Goal: Check status: Check status

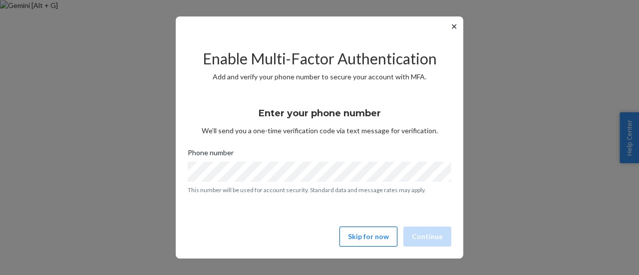
click at [371, 233] on button "Skip for now" at bounding box center [369, 237] width 58 height 20
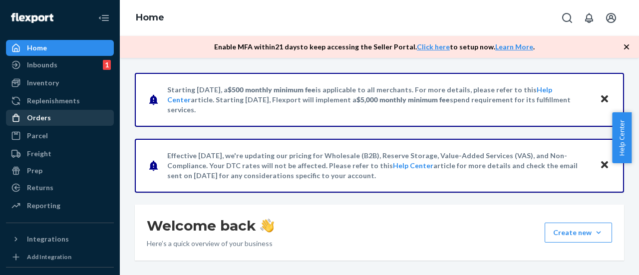
click at [33, 117] on div "Orders" at bounding box center [39, 118] width 24 height 10
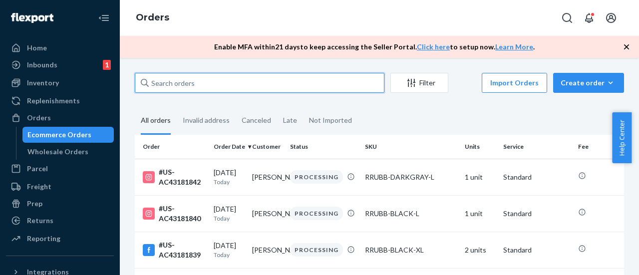
click at [186, 75] on input "text" at bounding box center [260, 83] width 250 height 20
paste input "#US-AC43180401"
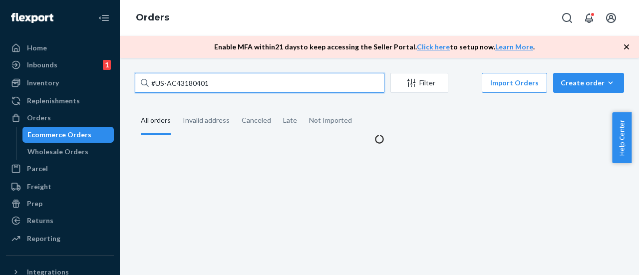
type input "#US-AC43180401"
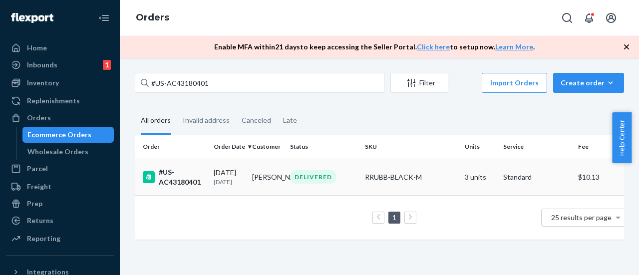
click at [170, 183] on div "#US-AC43180401" at bounding box center [174, 177] width 63 height 20
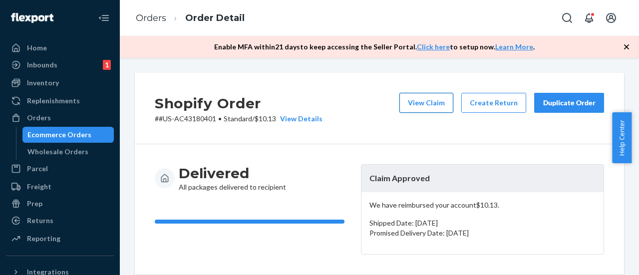
click at [416, 98] on button "View Claim" at bounding box center [427, 103] width 54 height 20
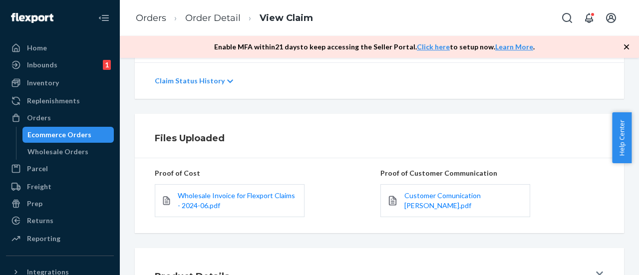
scroll to position [144, 0]
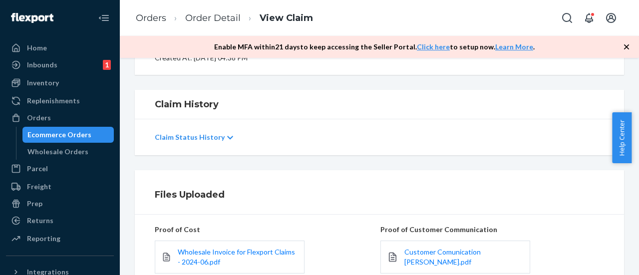
click at [227, 138] on icon at bounding box center [230, 137] width 6 height 3
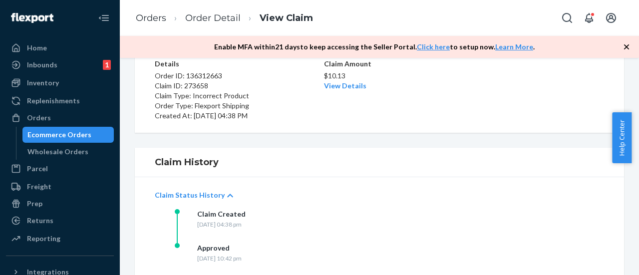
scroll to position [62, 0]
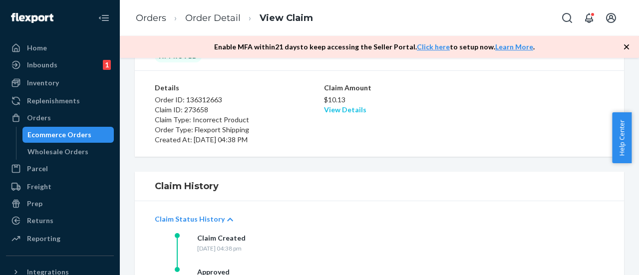
click at [328, 109] on link "View Details" at bounding box center [345, 109] width 42 height 8
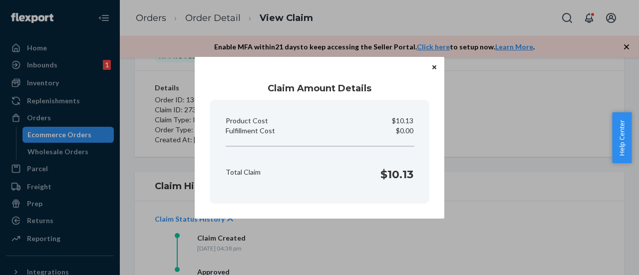
click at [435, 63] on button "Close" at bounding box center [435, 67] width 10 height 11
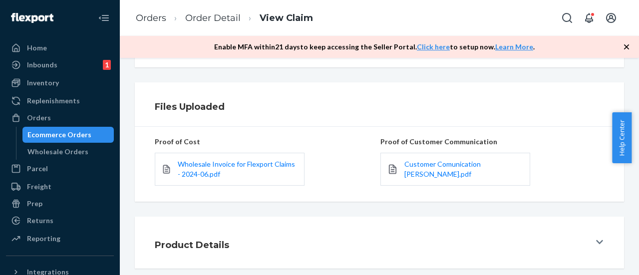
scroll to position [312, 0]
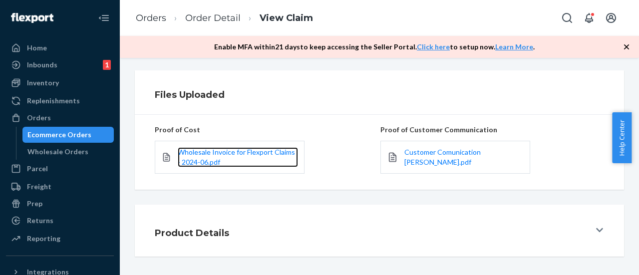
click at [211, 155] on link "Wholesale Invoice for Flexport Claims - 2024-06.pdf" at bounding box center [238, 157] width 120 height 20
